Goal: Transaction & Acquisition: Download file/media

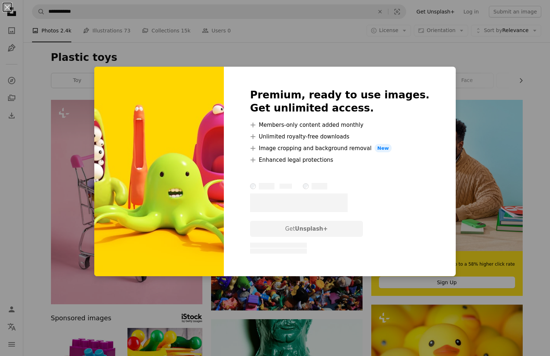
scroll to position [2188, 0]
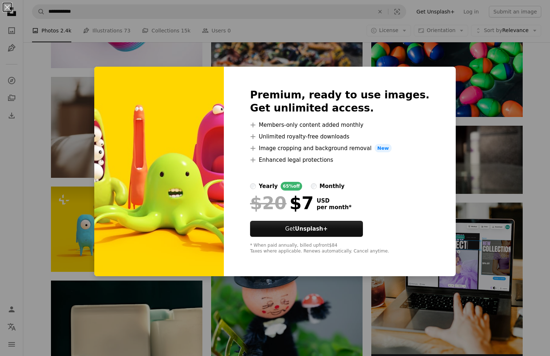
click at [303, 65] on div "An X shape Premium, ready to use images. Get unlimited access. A plus sign Memb…" at bounding box center [275, 178] width 550 height 356
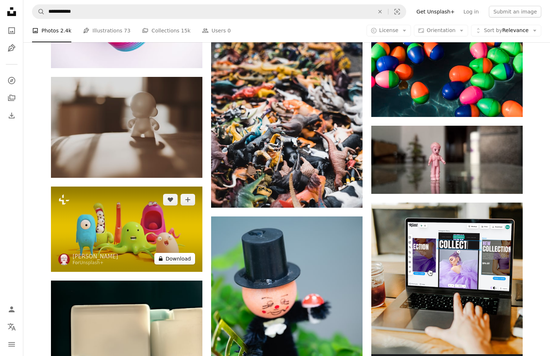
click at [176, 256] on button "A lock Download" at bounding box center [174, 259] width 41 height 12
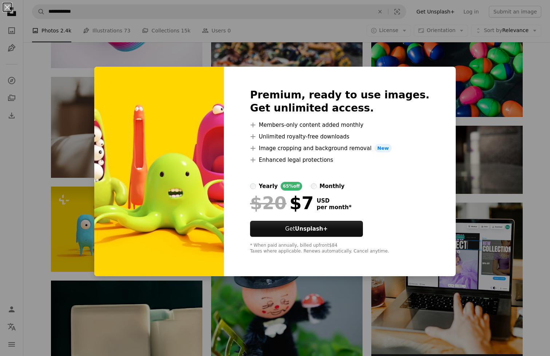
click at [453, 131] on div "An X shape Premium, ready to use images. Get unlimited access. A plus sign Memb…" at bounding box center [275, 178] width 550 height 356
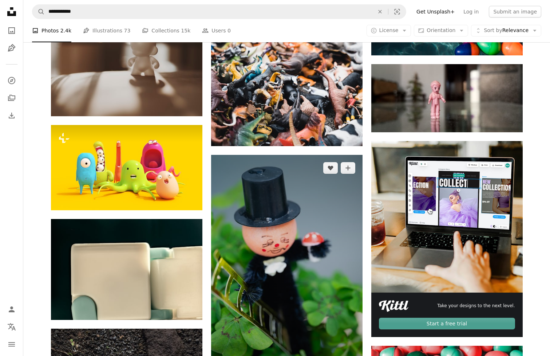
scroll to position [2237, 0]
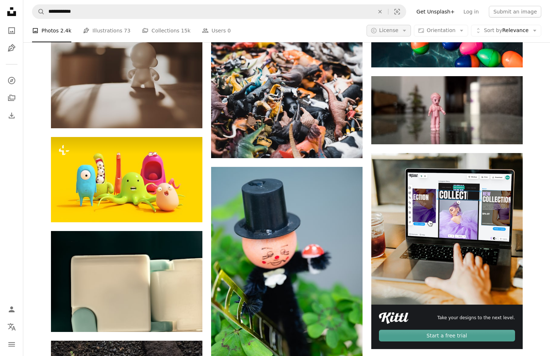
click at [405, 28] on icon "Arrow down" at bounding box center [404, 30] width 7 height 7
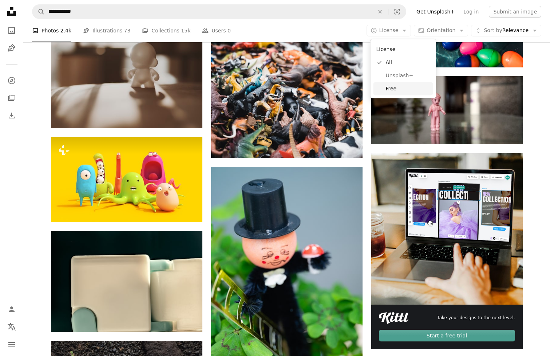
click at [399, 86] on span "Free" at bounding box center [408, 88] width 44 height 7
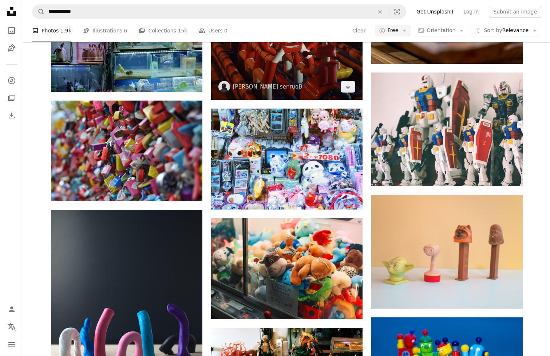
scroll to position [14182, 0]
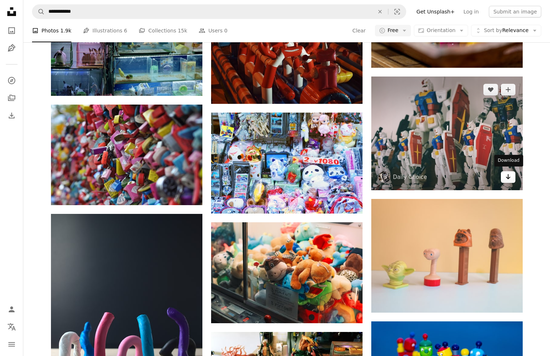
click at [511, 176] on link "Arrow pointing down" at bounding box center [508, 177] width 15 height 12
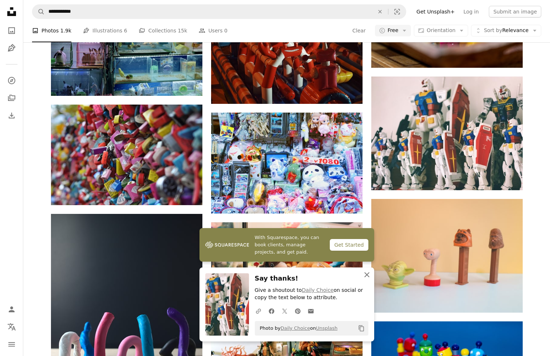
click at [368, 276] on icon "An X shape" at bounding box center [367, 274] width 9 height 9
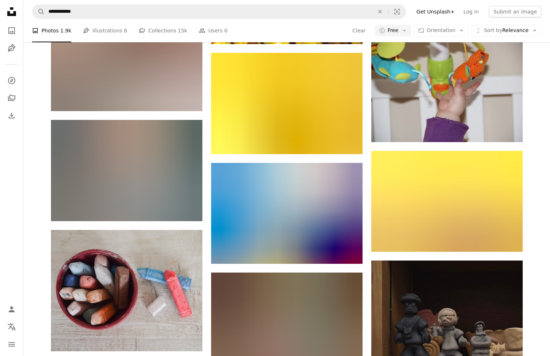
scroll to position [16787, 0]
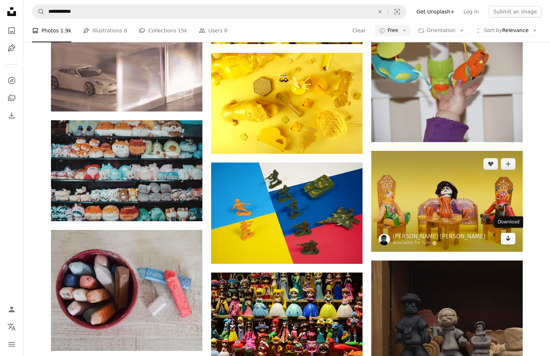
click at [508, 236] on icon "Download" at bounding box center [508, 238] width 5 height 5
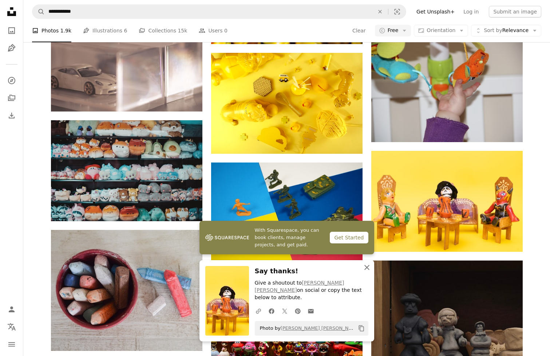
click at [366, 272] on icon "An X shape" at bounding box center [367, 267] width 9 height 9
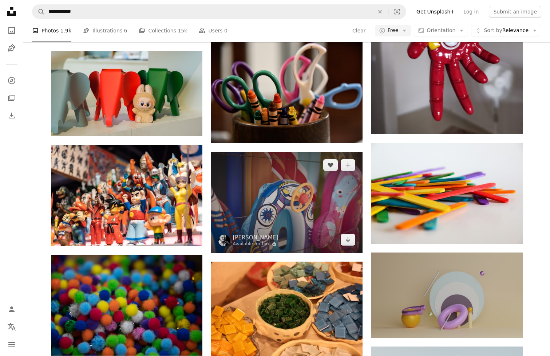
scroll to position [31292, 0]
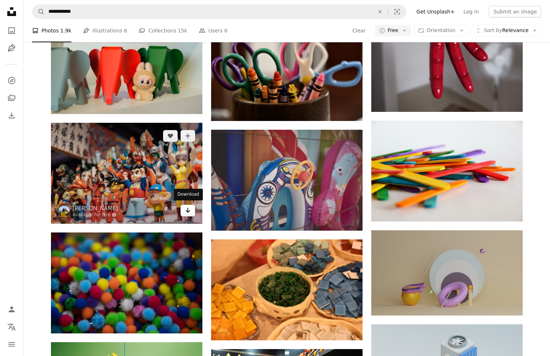
click at [188, 208] on icon "Download" at bounding box center [187, 210] width 5 height 5
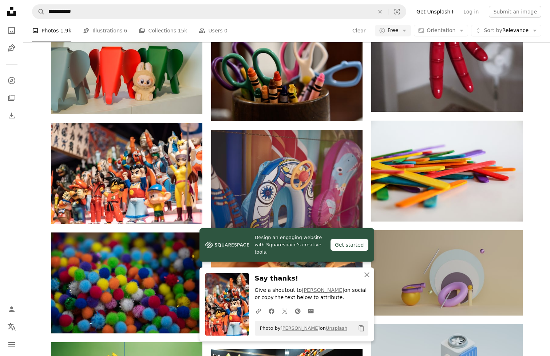
click at [366, 275] on div "Design an engaging website with Squarespace’s creative tools. Get started An X …" at bounding box center [287, 284] width 175 height 113
